Goal: Find specific page/section: Find specific page/section

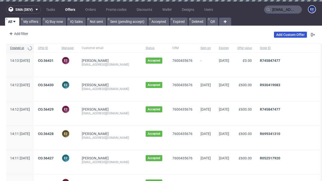
type input "[EMAIL_ADDRESS][DOMAIN_NAME]"
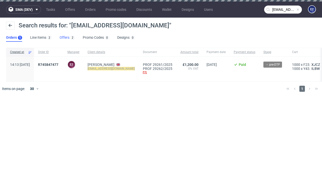
click at [67, 38] on link "Offers 2" at bounding box center [67, 38] width 15 height 8
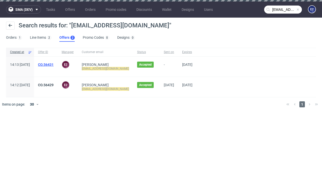
click at [54, 65] on link "CO.56431" at bounding box center [46, 65] width 16 height 4
